Goal: Task Accomplishment & Management: Use online tool/utility

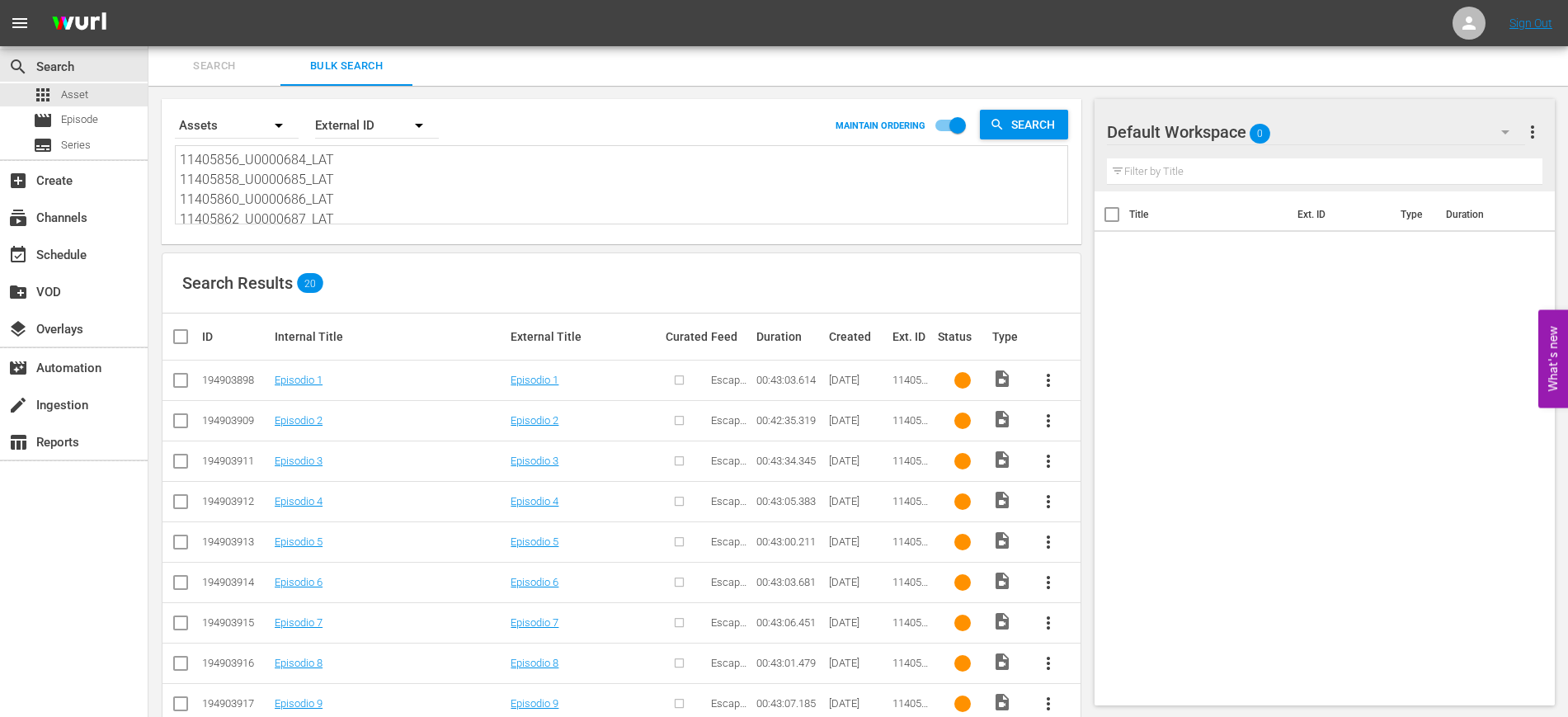
scroll to position [358, 0]
click at [1010, 121] on span "Search" at bounding box center [1036, 124] width 63 height 29
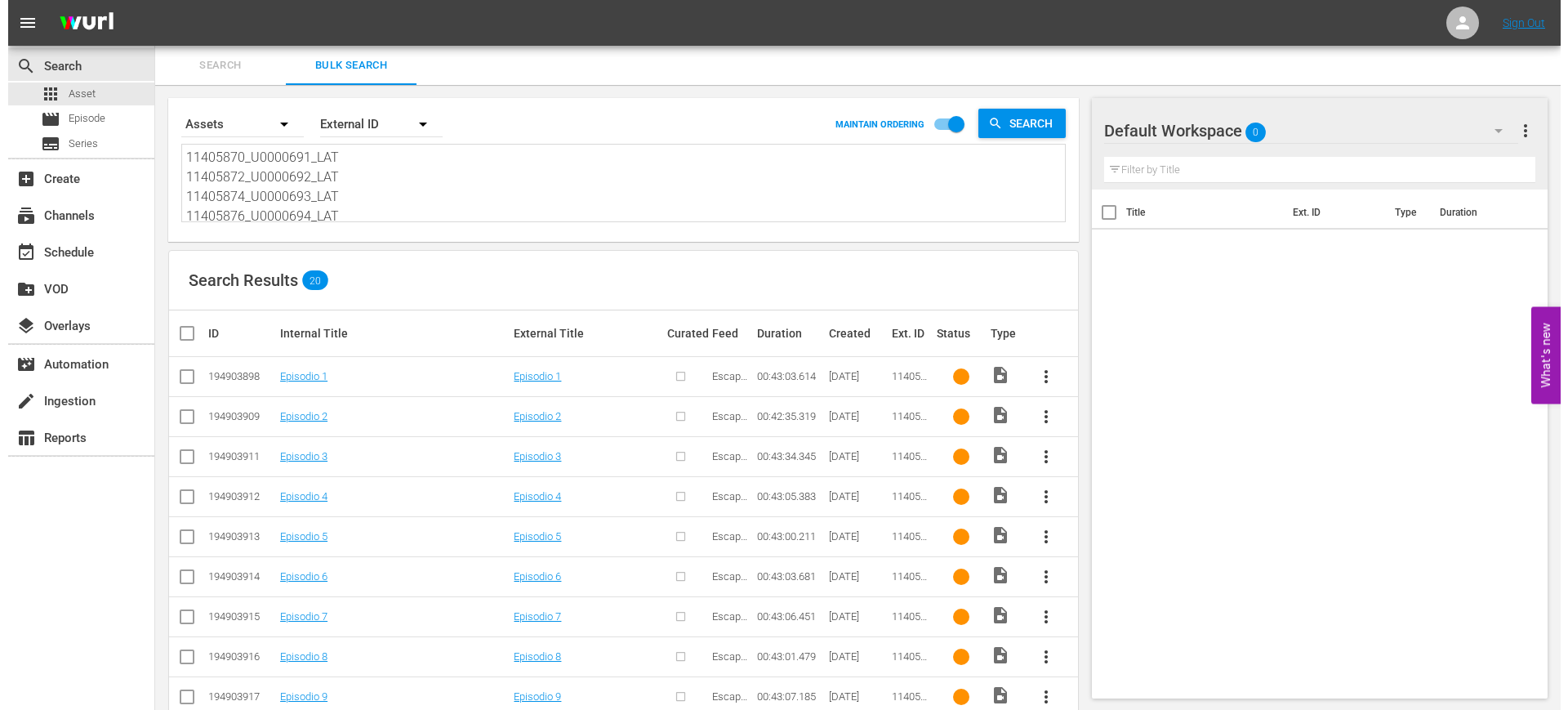
scroll to position [0, 0]
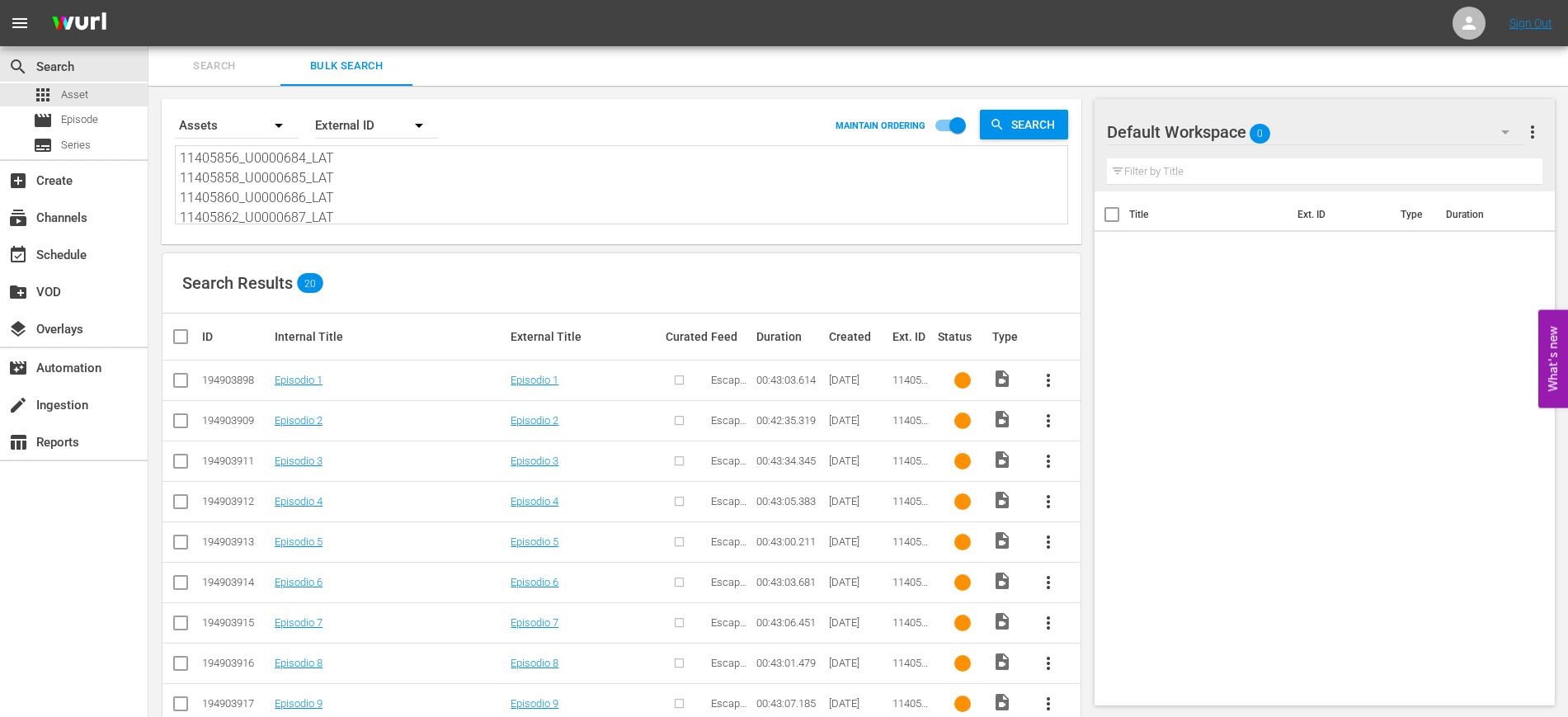
drag, startPoint x: 358, startPoint y: 207, endPoint x: 148, endPoint y: 108, distance: 232.2
click at [148, 0] on div "search Search apps Asset movie Episode subtitles Series add_box Create subscrip…" at bounding box center [858, 0] width 1420 height 0
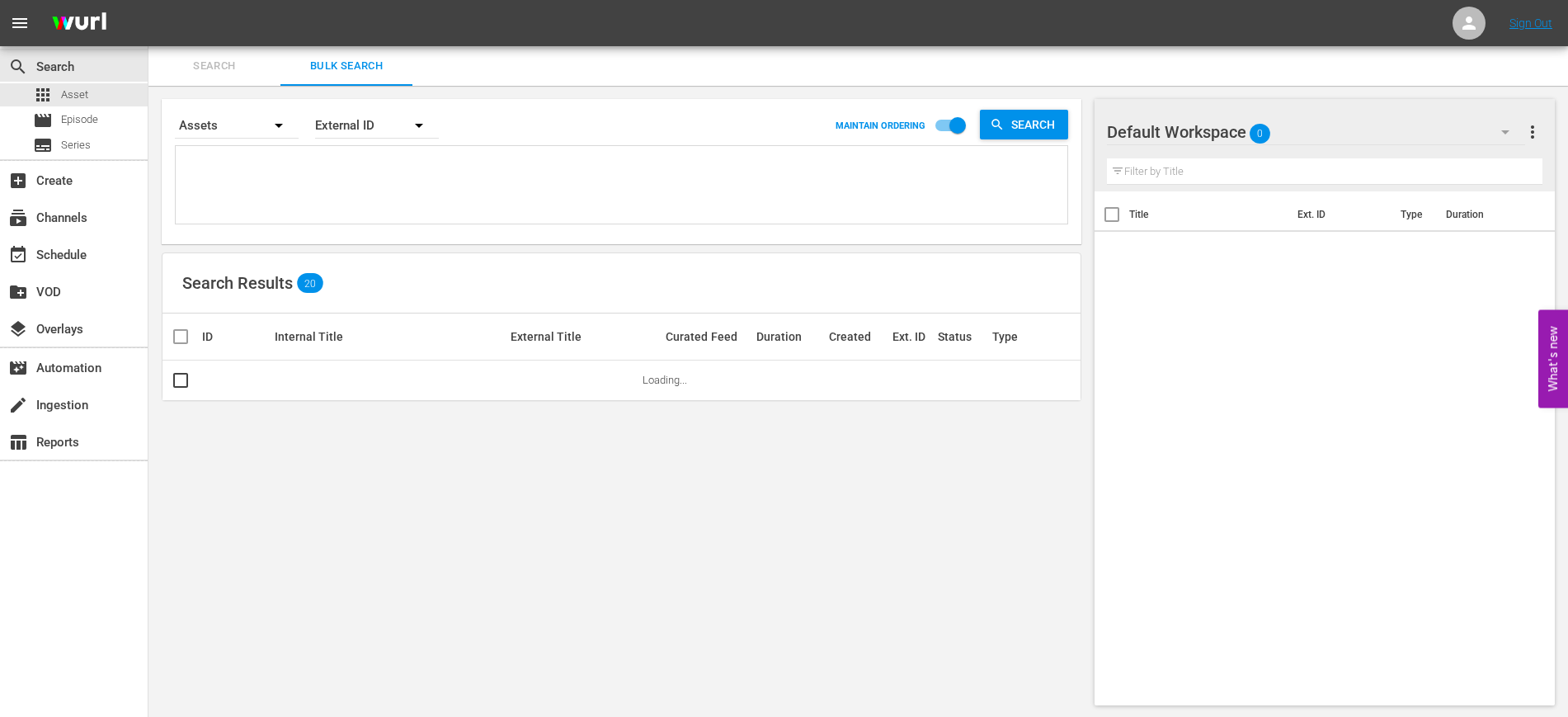
click at [261, 179] on textarea at bounding box center [623, 185] width 887 height 75
paste textarea "11405856_U0000684_LAT 11405858_U0000685_LAT 11405860_U0000686_LAT 11405862_U000…"
click at [180, 177] on textarea "11405856_U0000684_LAT 11405858_U0000685_LAT 11405860_U0000686_LAT 11405862_U000…" at bounding box center [623, 185] width 887 height 75
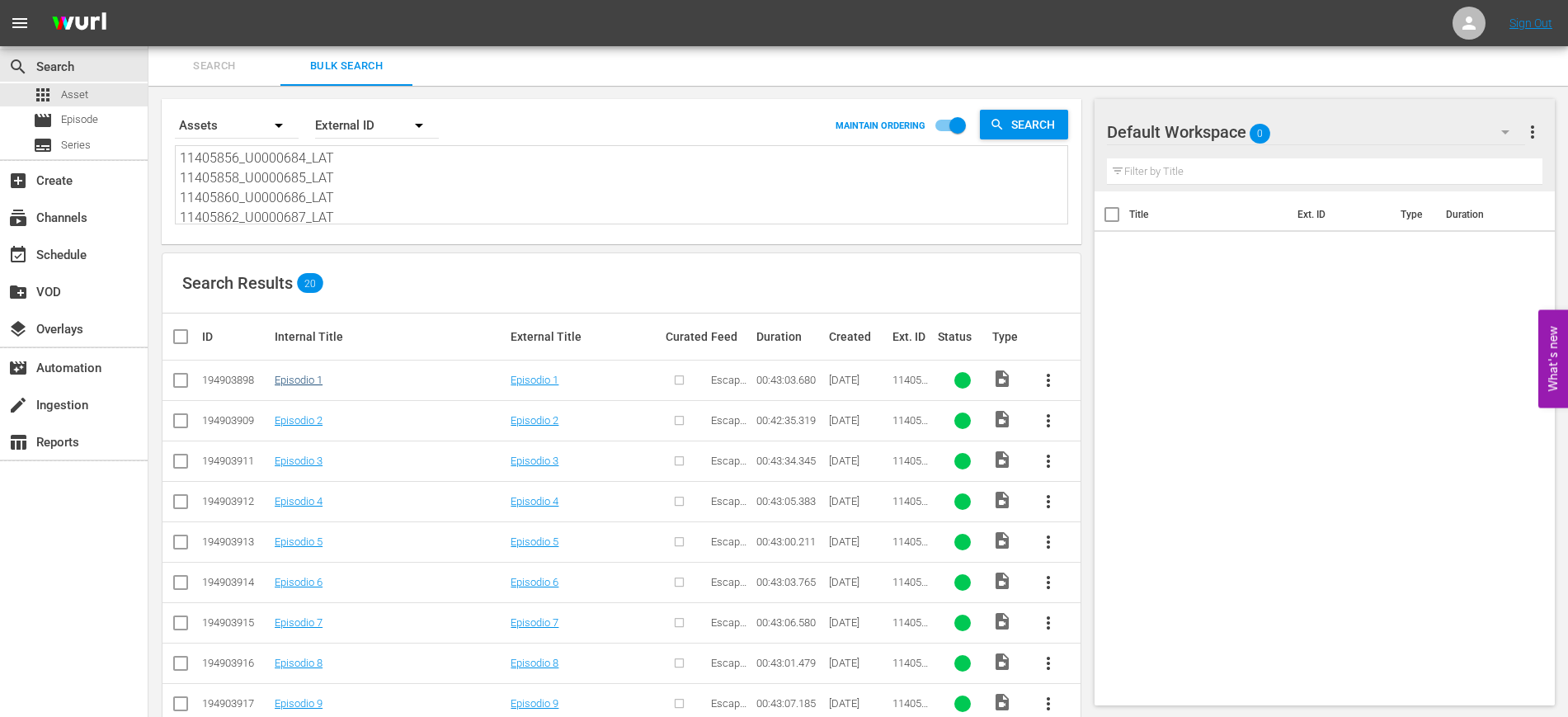
type textarea "11405856_U0000684_LAT 11405858_U0000685_LAT 11405860_U0000686_LAT 11405862_U000…"
click at [298, 378] on link "Episodio 1" at bounding box center [298, 379] width 48 height 12
click at [183, 333] on input "checkbox" at bounding box center [187, 336] width 33 height 20
checkbox input "true"
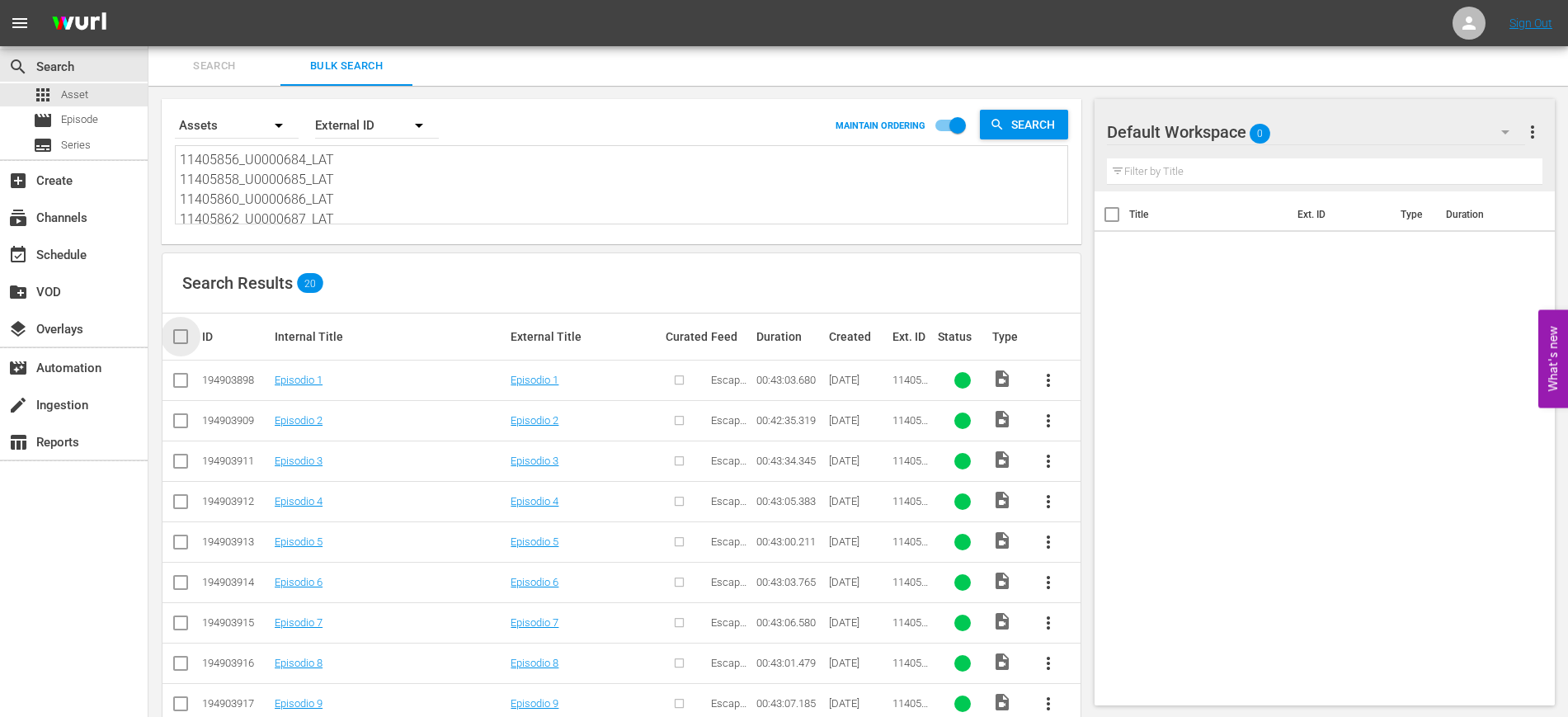
checkbox input "true"
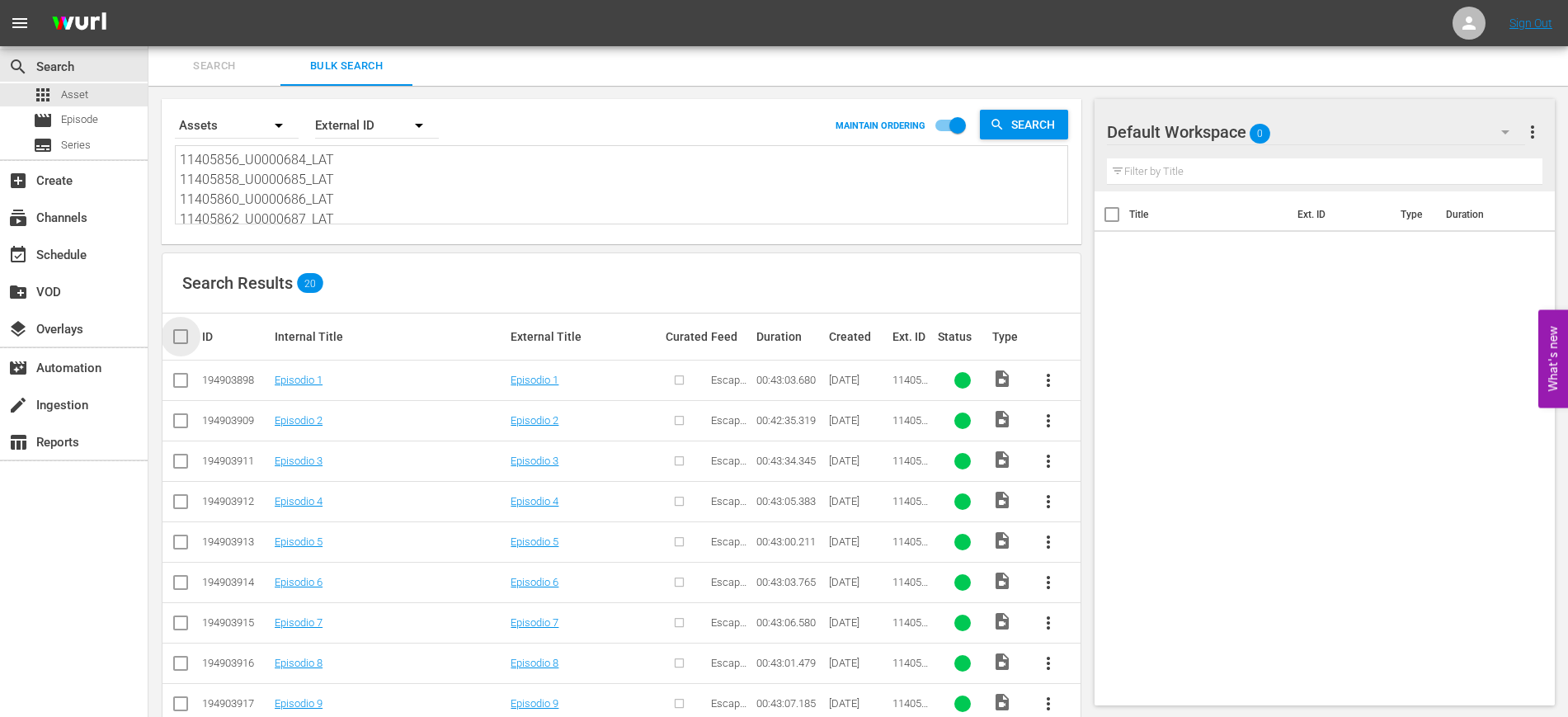
checkbox input "true"
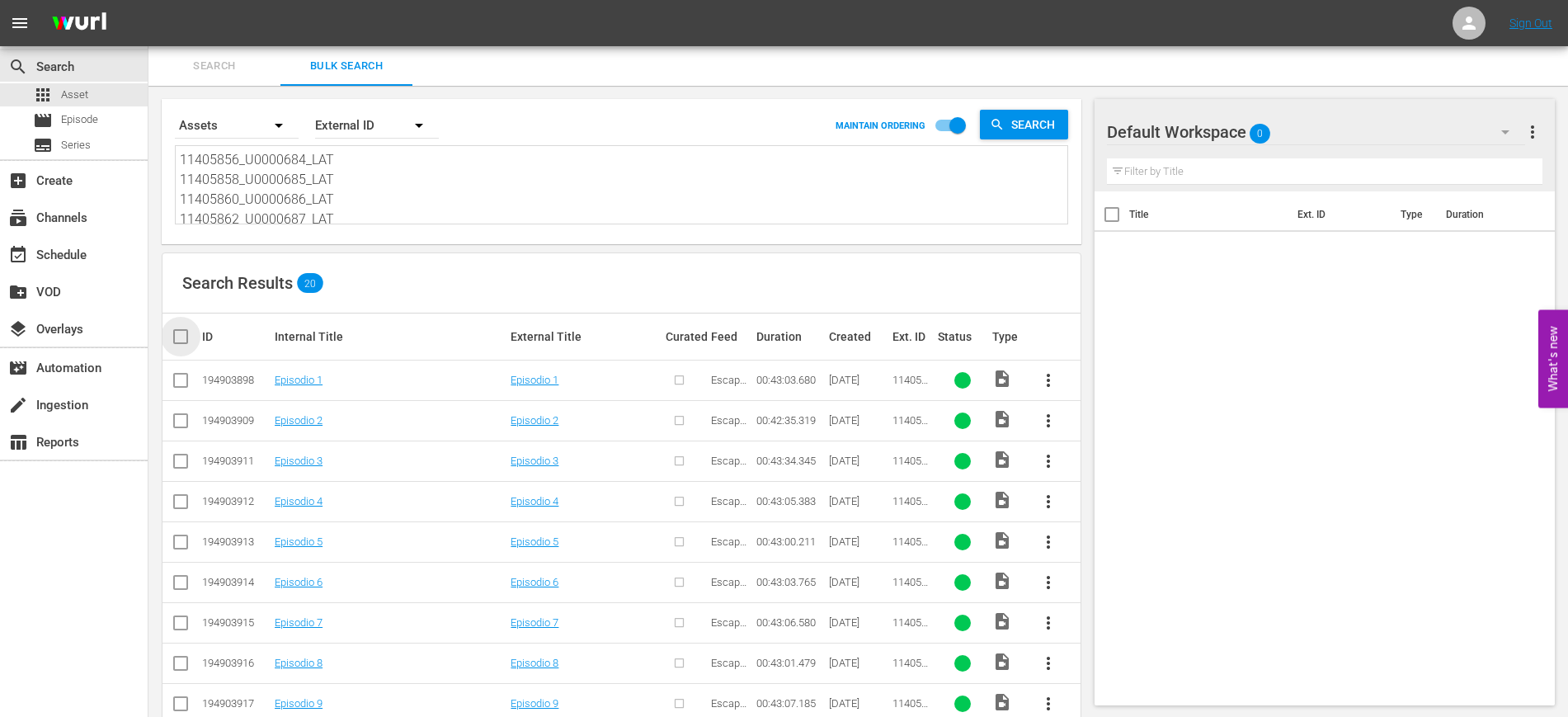
checkbox input "true"
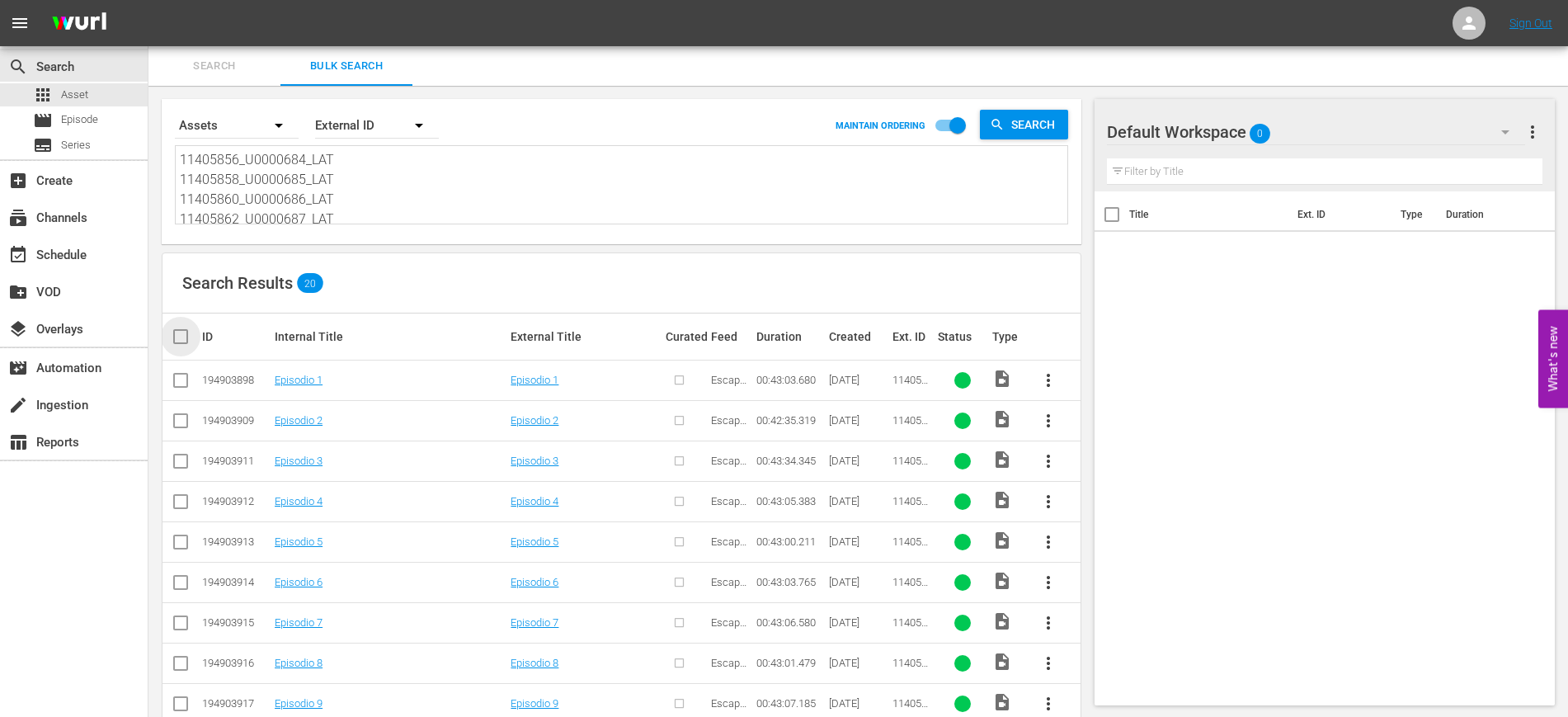
checkbox input "true"
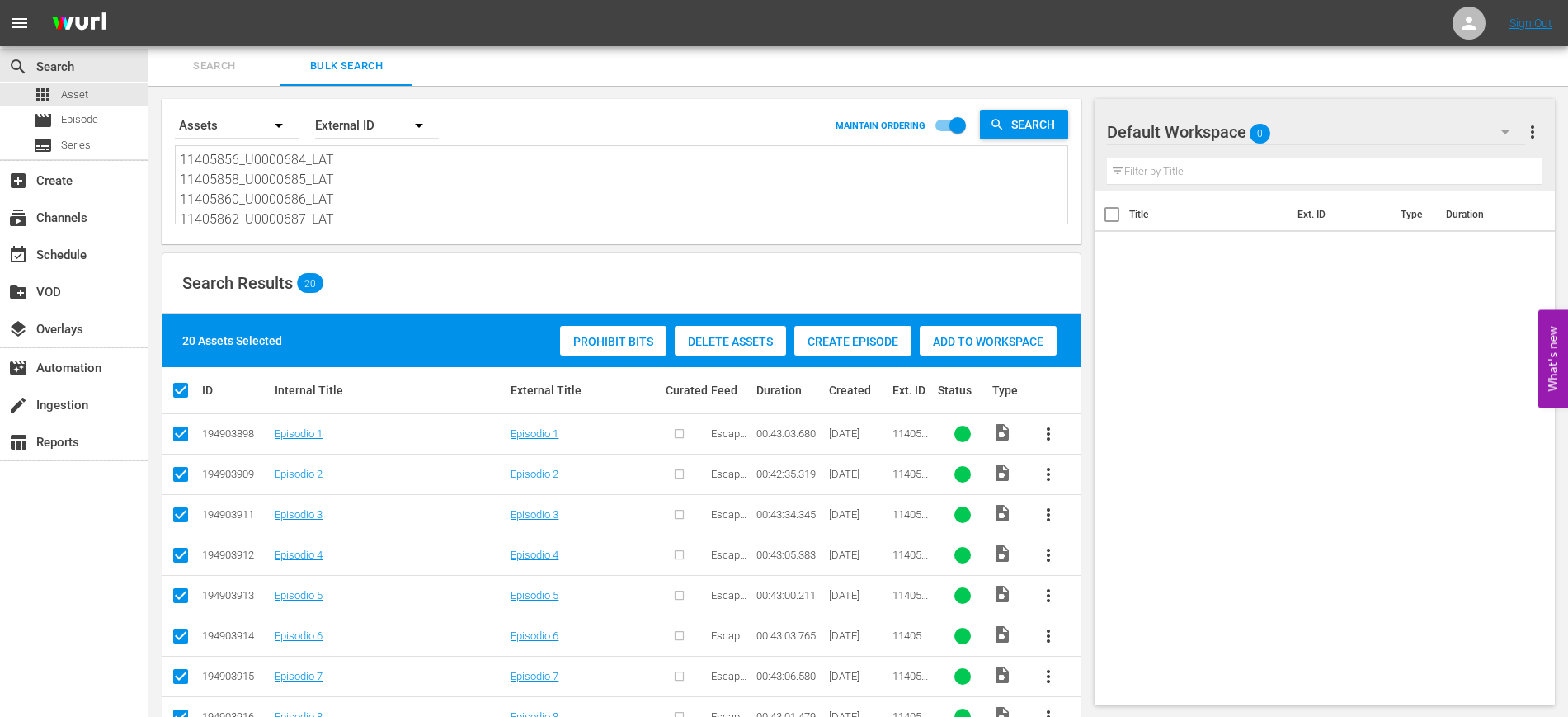
click at [867, 340] on span "Create Episode" at bounding box center [853, 341] width 117 height 13
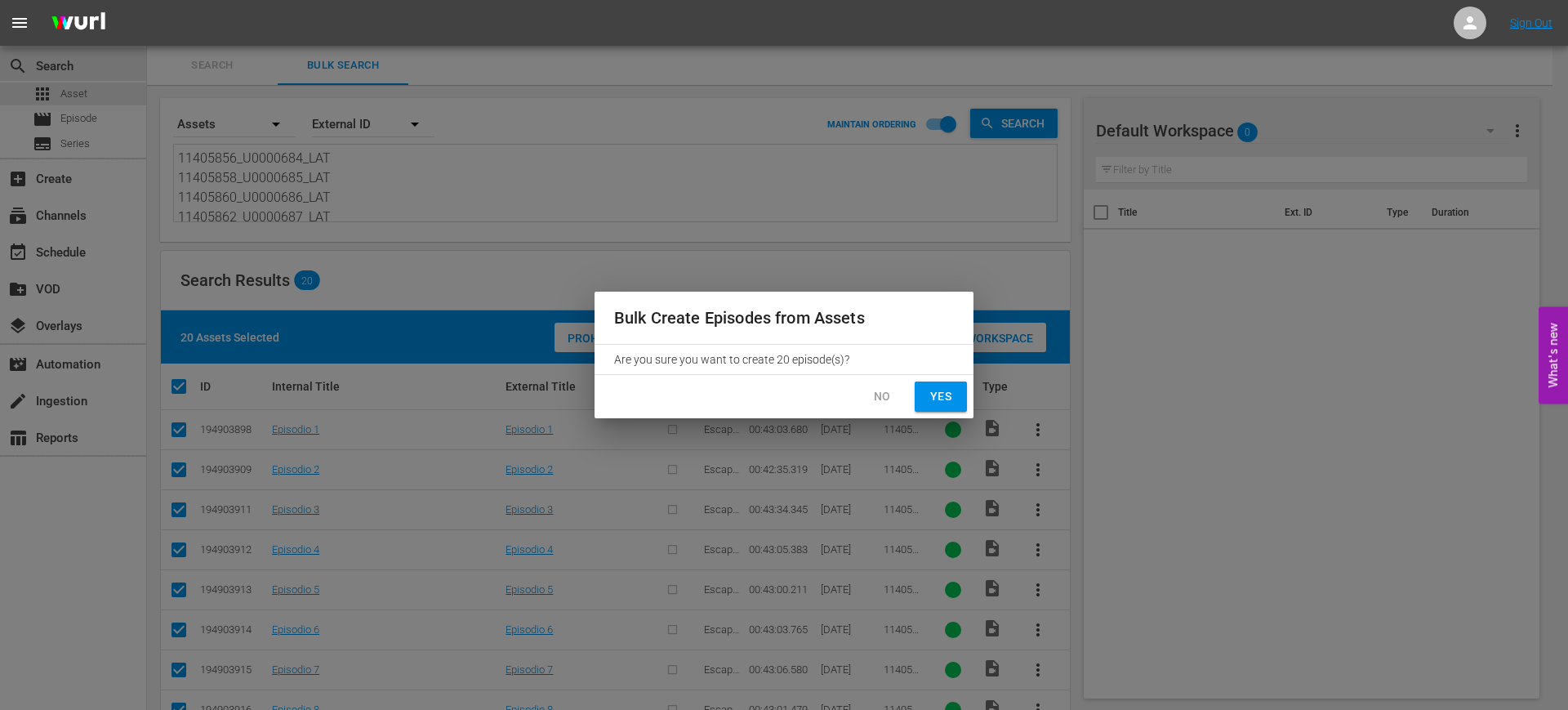
click at [935, 391] on span "Yes" at bounding box center [941, 396] width 26 height 21
checkbox input "false"
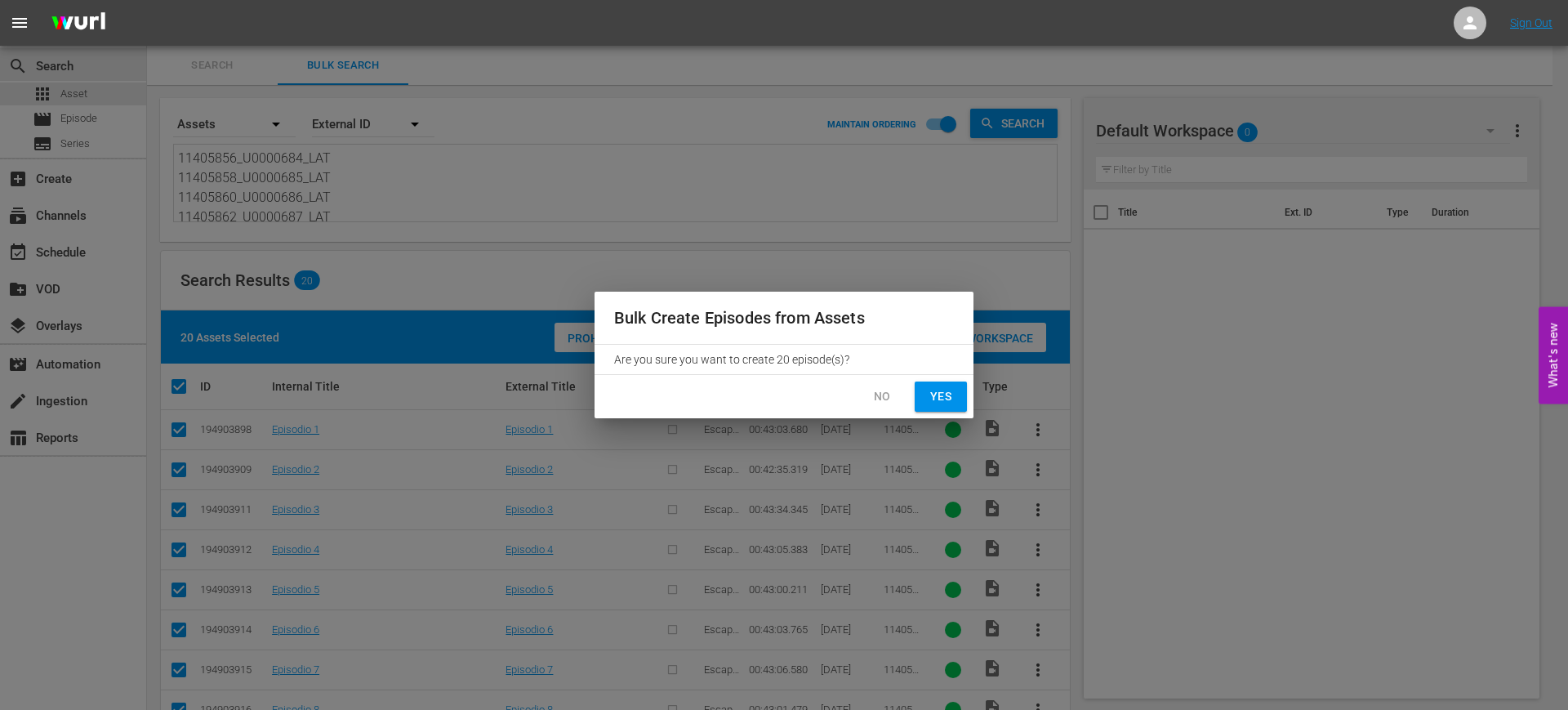
checkbox input "false"
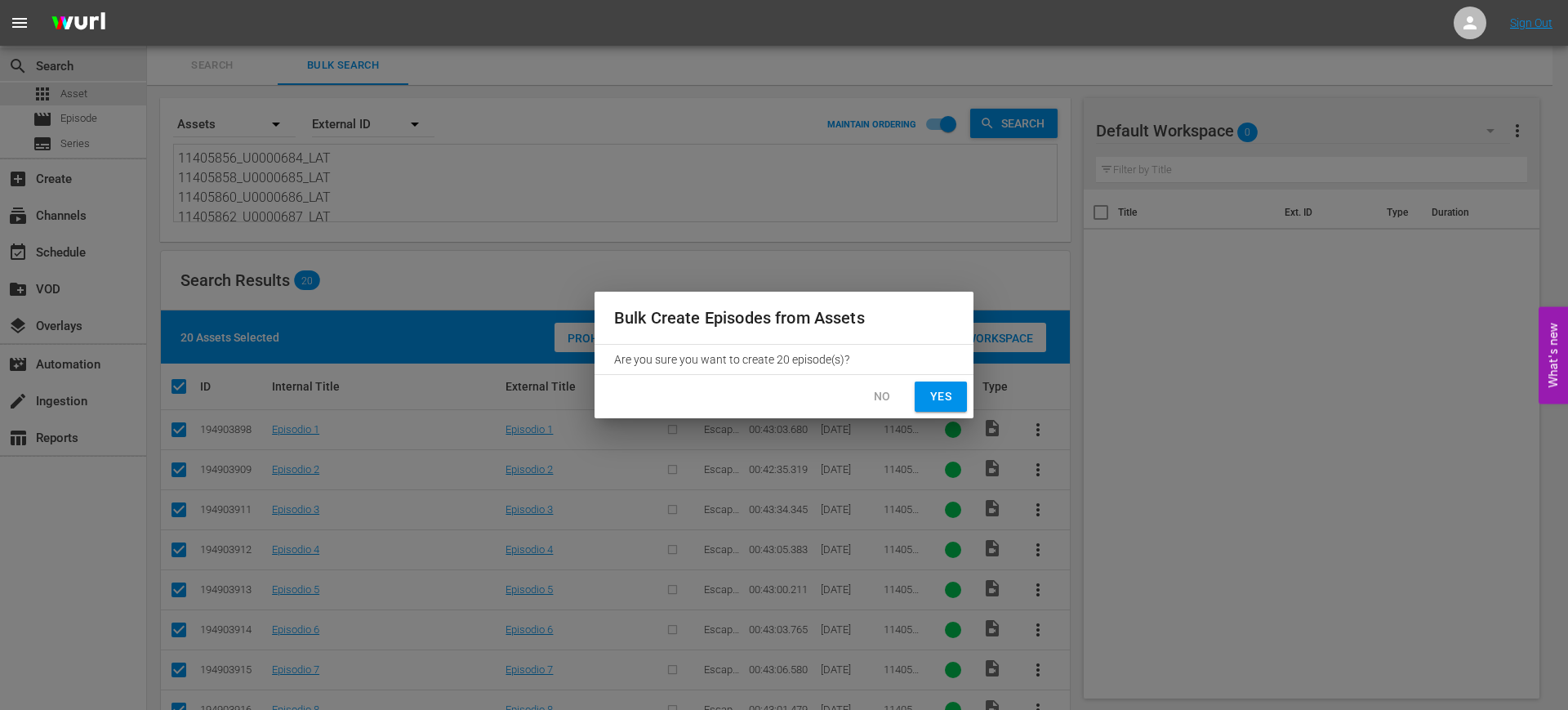
checkbox input "false"
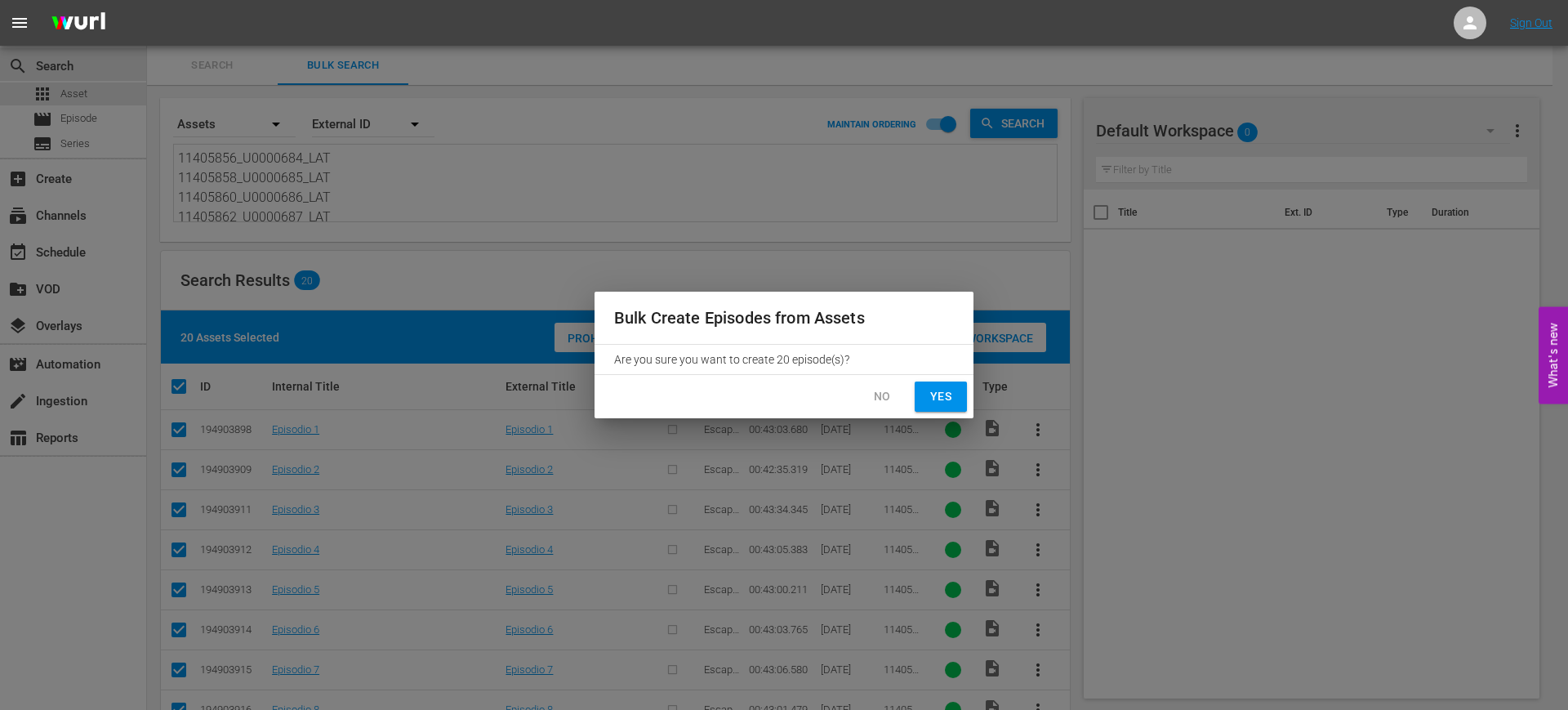
checkbox input "false"
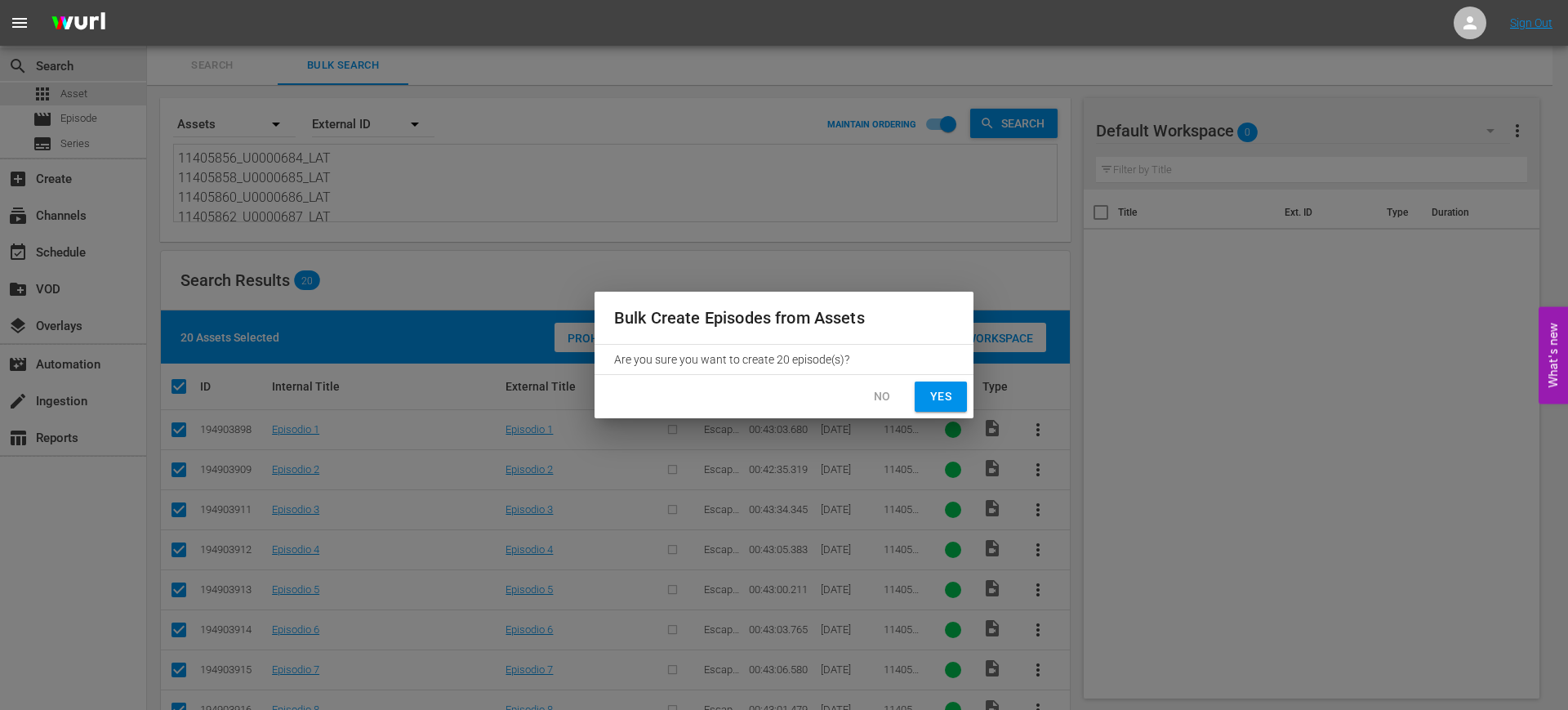
checkbox input "false"
